Goal: Navigation & Orientation: Find specific page/section

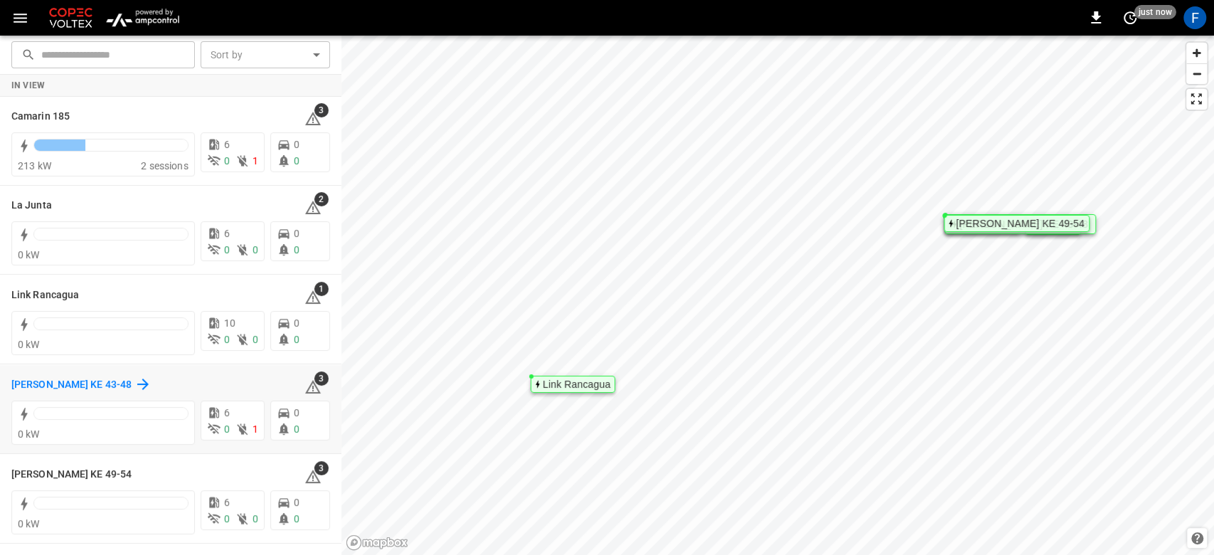
click at [11, 388] on h6 "[PERSON_NAME] KE 43-48" at bounding box center [71, 385] width 120 height 16
click at [23, 121] on h6 "Camarin 185" at bounding box center [40, 117] width 58 height 16
